Goal: Task Accomplishment & Management: Use online tool/utility

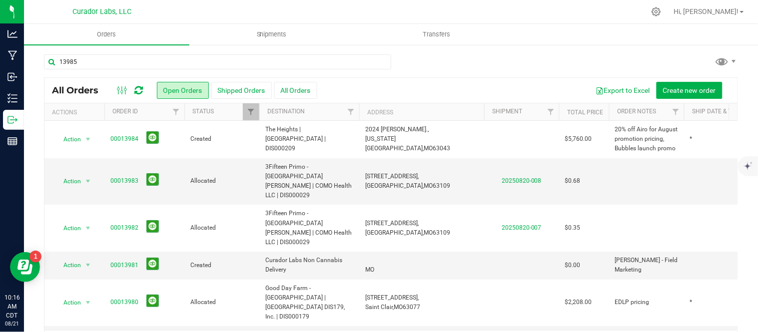
type input "13985"
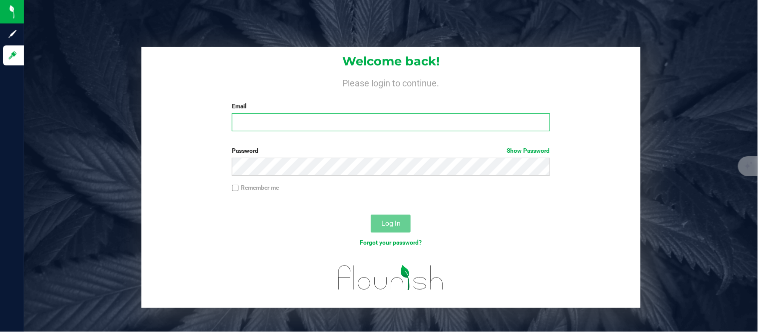
type input "[PERSON_NAME][EMAIL_ADDRESS][DOMAIN_NAME]"
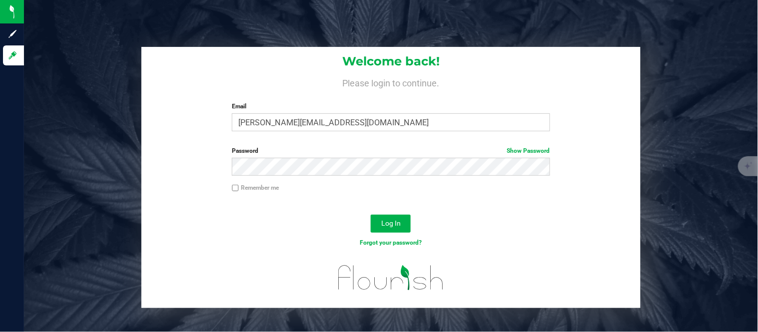
click at [236, 187] on input "Remember me" at bounding box center [235, 188] width 7 height 7
checkbox input "true"
click at [374, 221] on button "Log In" at bounding box center [391, 224] width 40 height 18
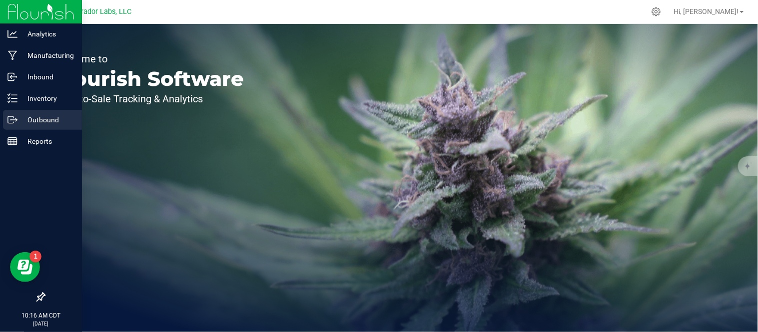
click at [18, 113] on div "Outbound" at bounding box center [42, 120] width 79 height 20
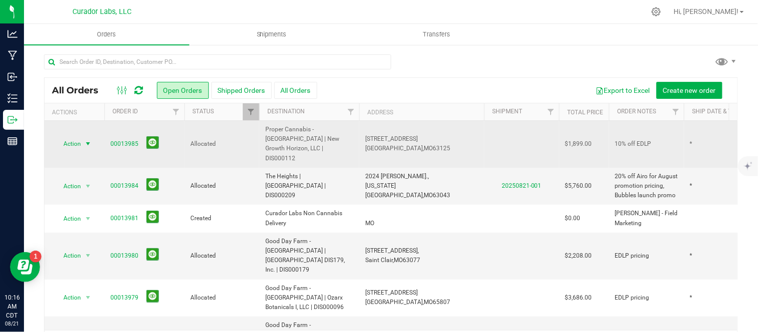
click at [76, 138] on span "Action" at bounding box center [67, 144] width 27 height 14
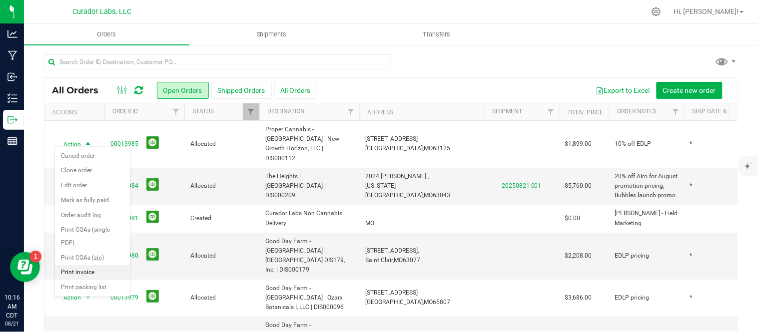
click at [86, 275] on li "Print invoice" at bounding box center [92, 272] width 75 height 15
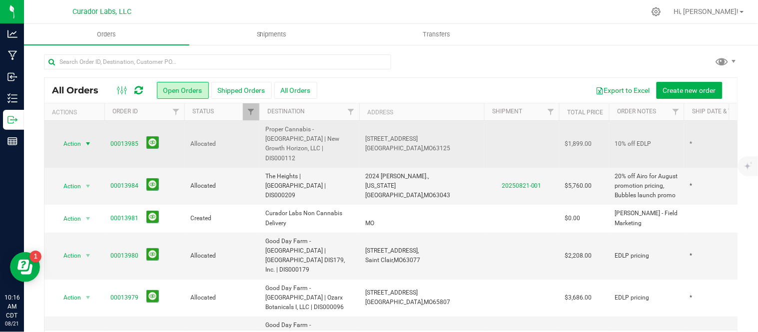
click at [87, 140] on span "select" at bounding box center [88, 144] width 8 height 8
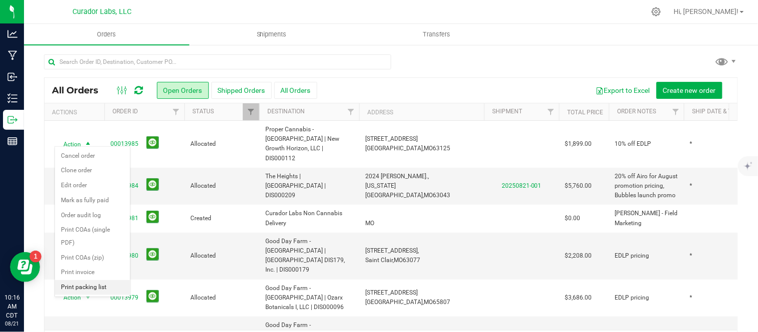
click at [91, 287] on li "Print packing list" at bounding box center [92, 287] width 75 height 15
